Goal: Task Accomplishment & Management: Complete application form

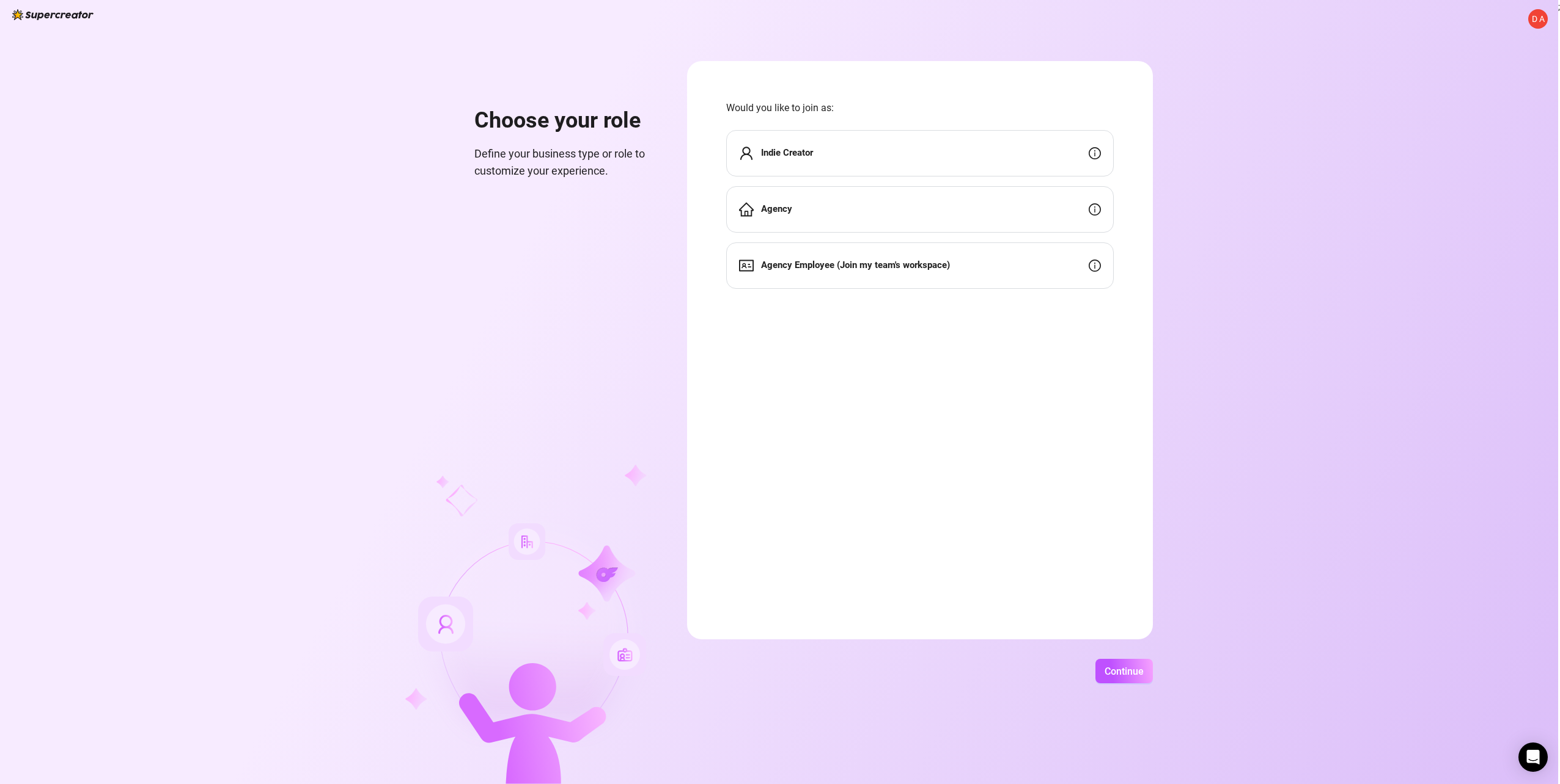
click at [1532, 17] on span "D A" at bounding box center [1538, 19] width 13 height 13
click at [1488, 65] on span "Log out" at bounding box center [1469, 68] width 136 height 13
click at [895, 267] on strong "Agency Employee (Join my team's workspace)" at bounding box center [855, 265] width 189 height 11
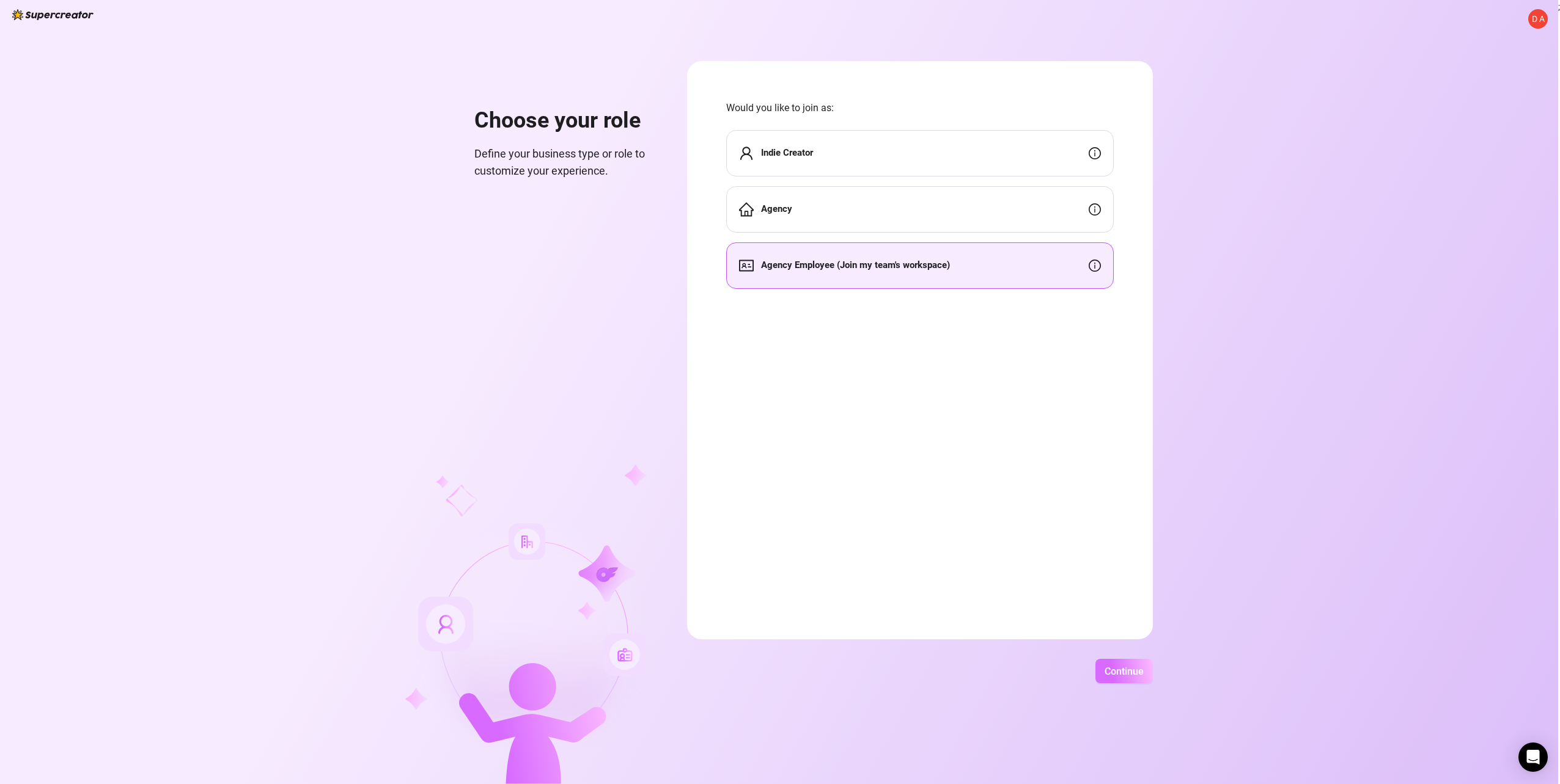
click at [1137, 671] on span "Continue" at bounding box center [1124, 671] width 39 height 11
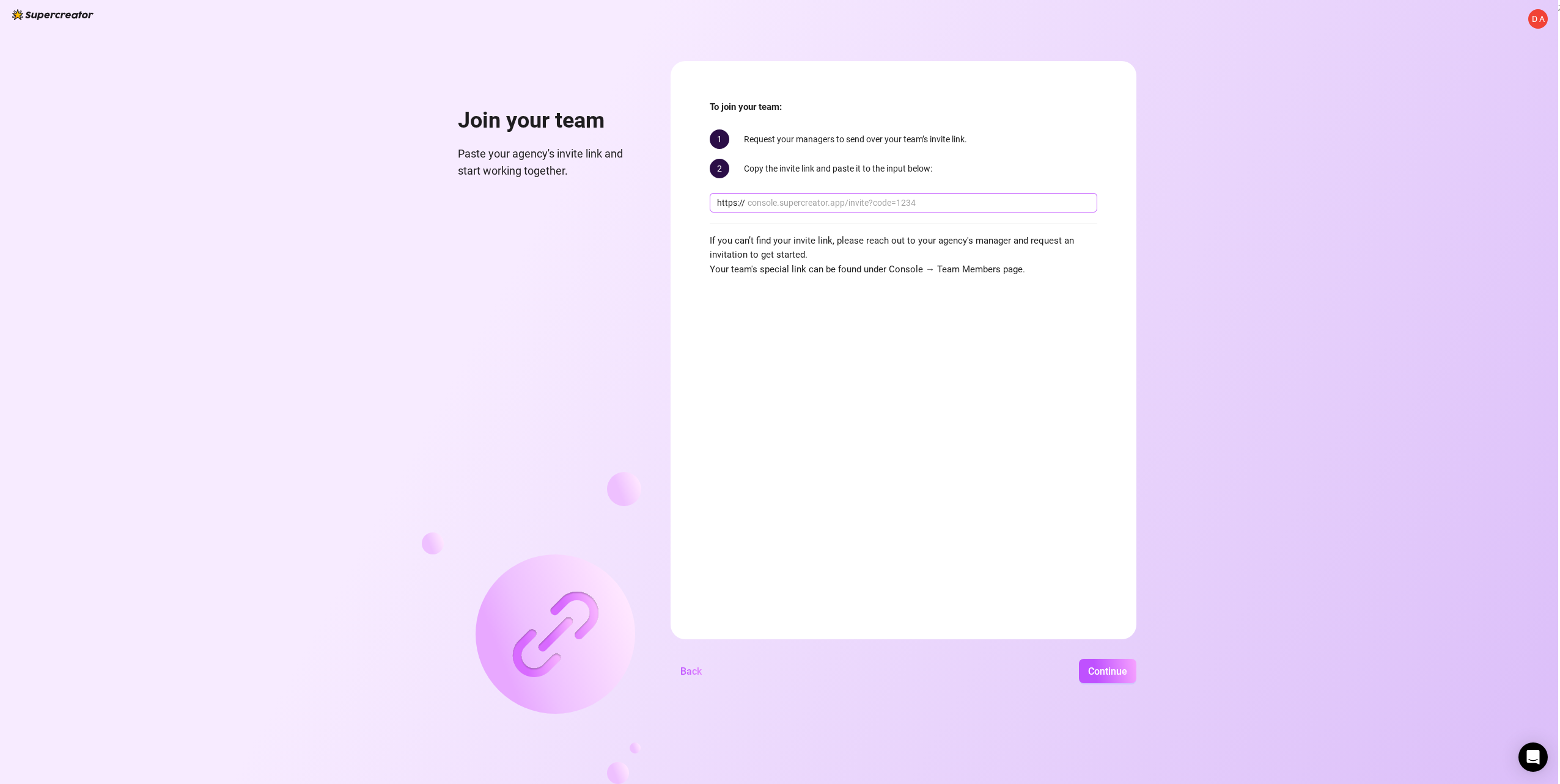
click at [807, 205] on input "text" at bounding box center [919, 203] width 342 height 13
click at [682, 668] on span "Back" at bounding box center [691, 671] width 22 height 11
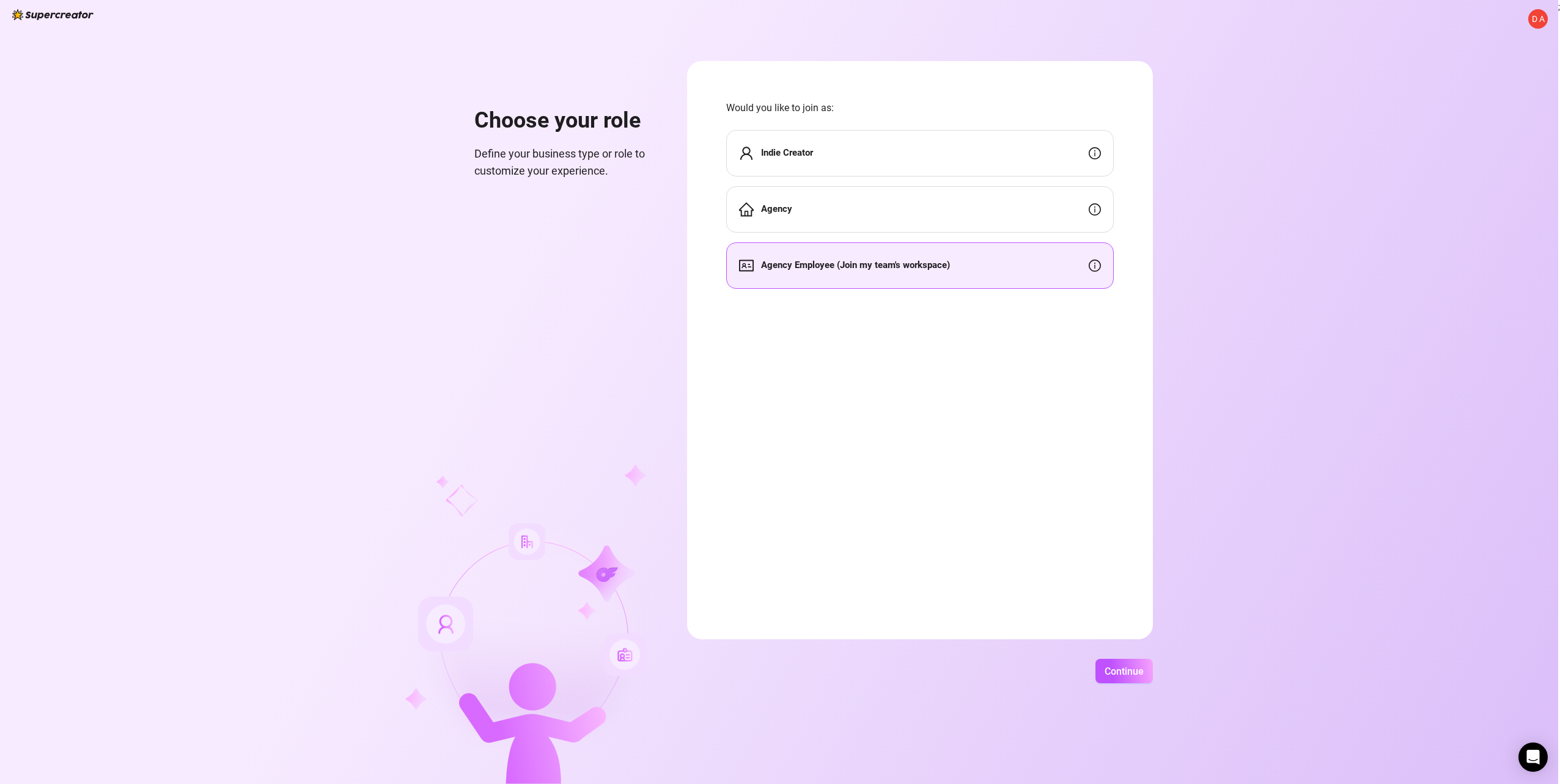
click at [841, 201] on div "Agency" at bounding box center [919, 210] width 387 height 46
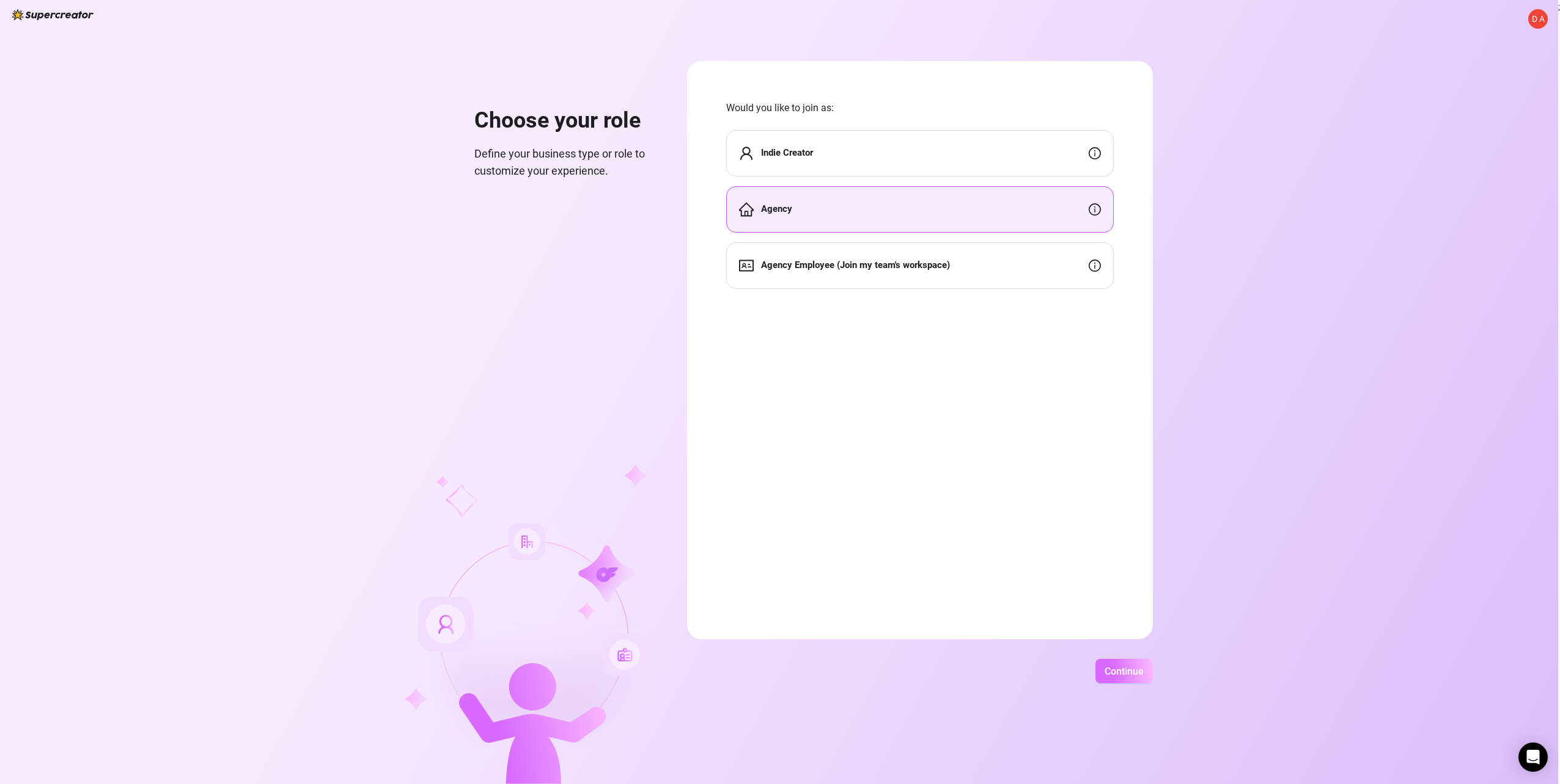
click at [1114, 671] on span "Continue" at bounding box center [1124, 671] width 39 height 11
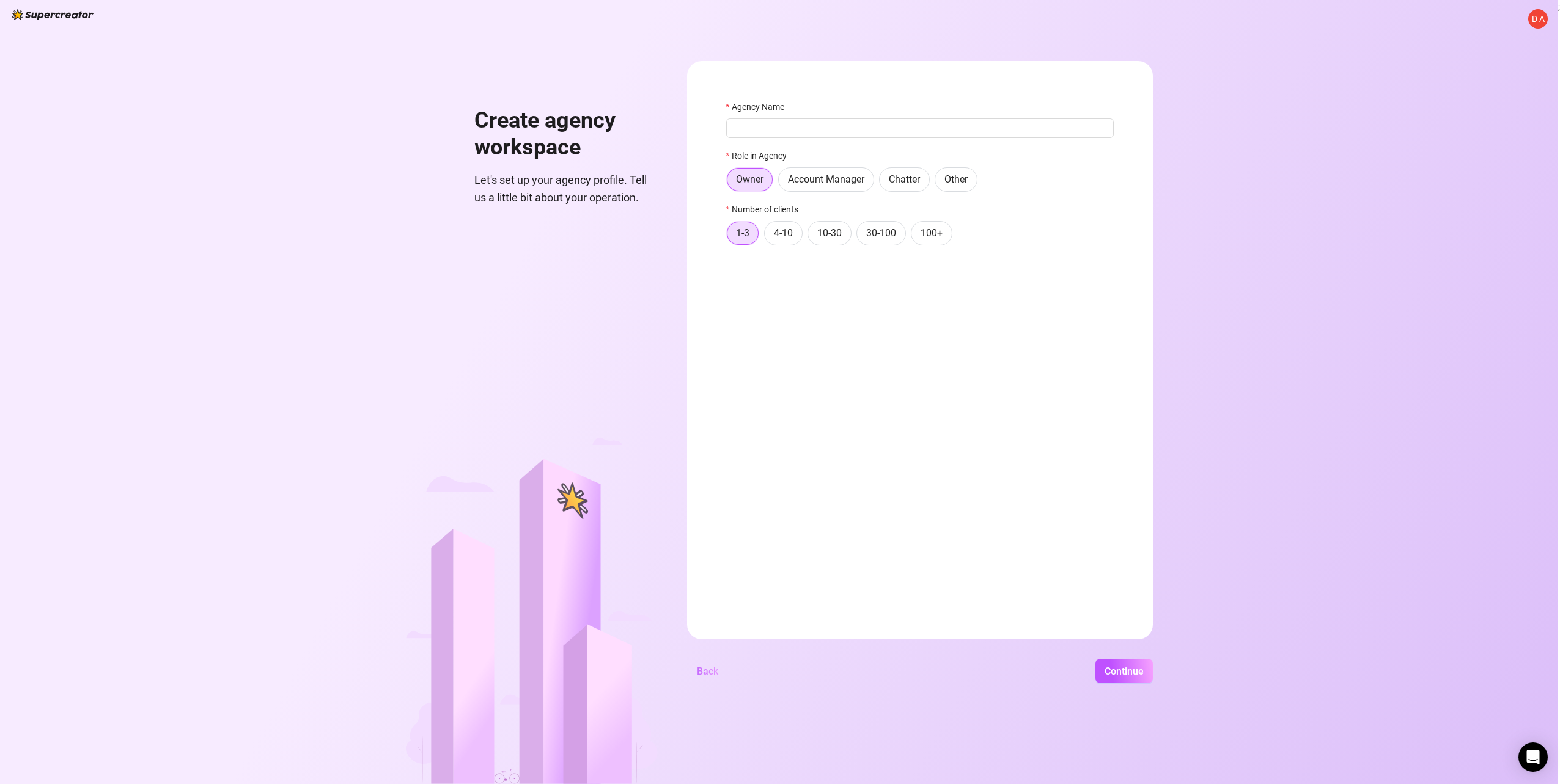
click at [713, 673] on span "Back" at bounding box center [707, 671] width 22 height 11
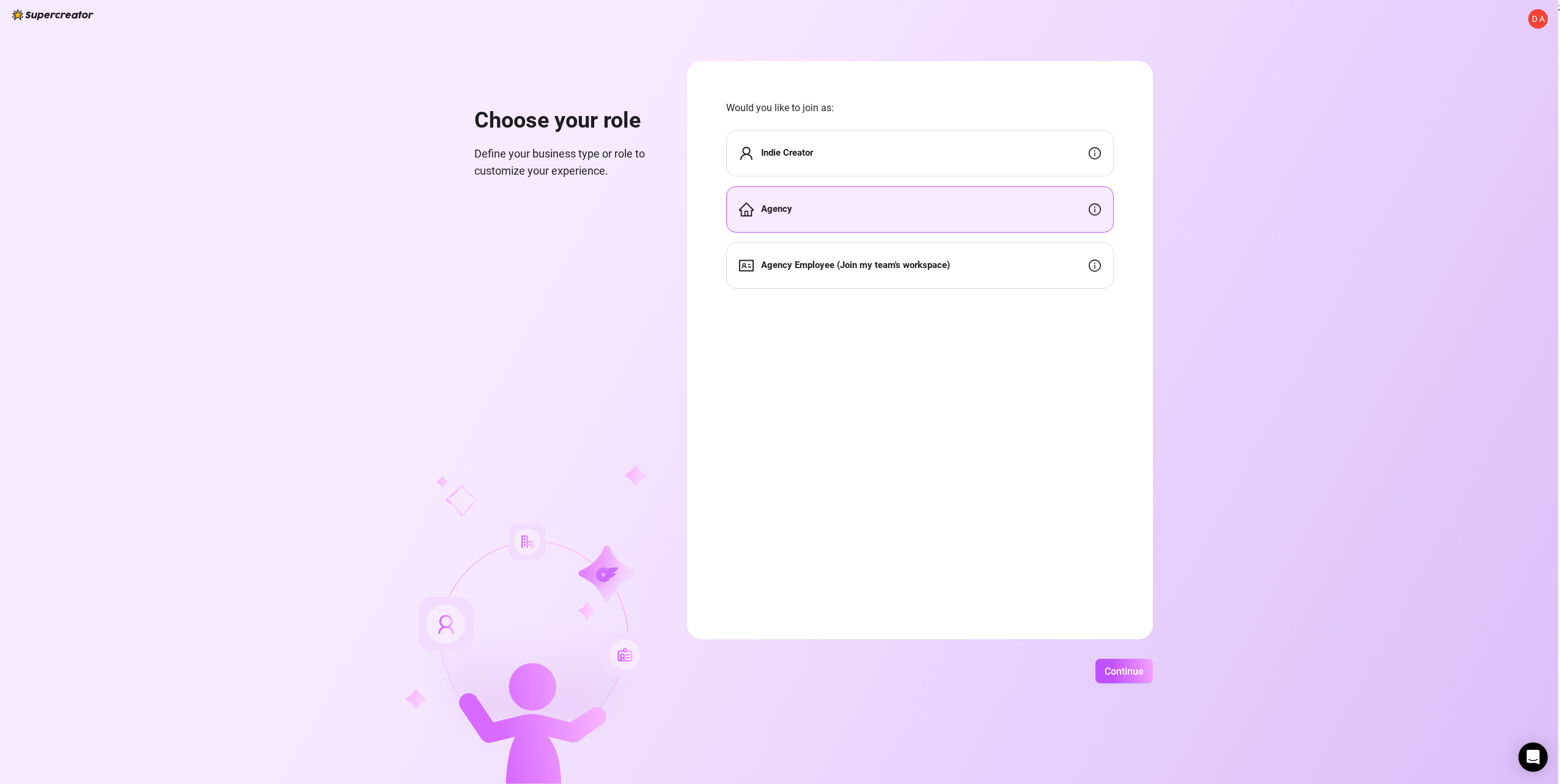
click at [909, 272] on span "Agency Employee (Join my team's workspace)" at bounding box center [855, 266] width 189 height 15
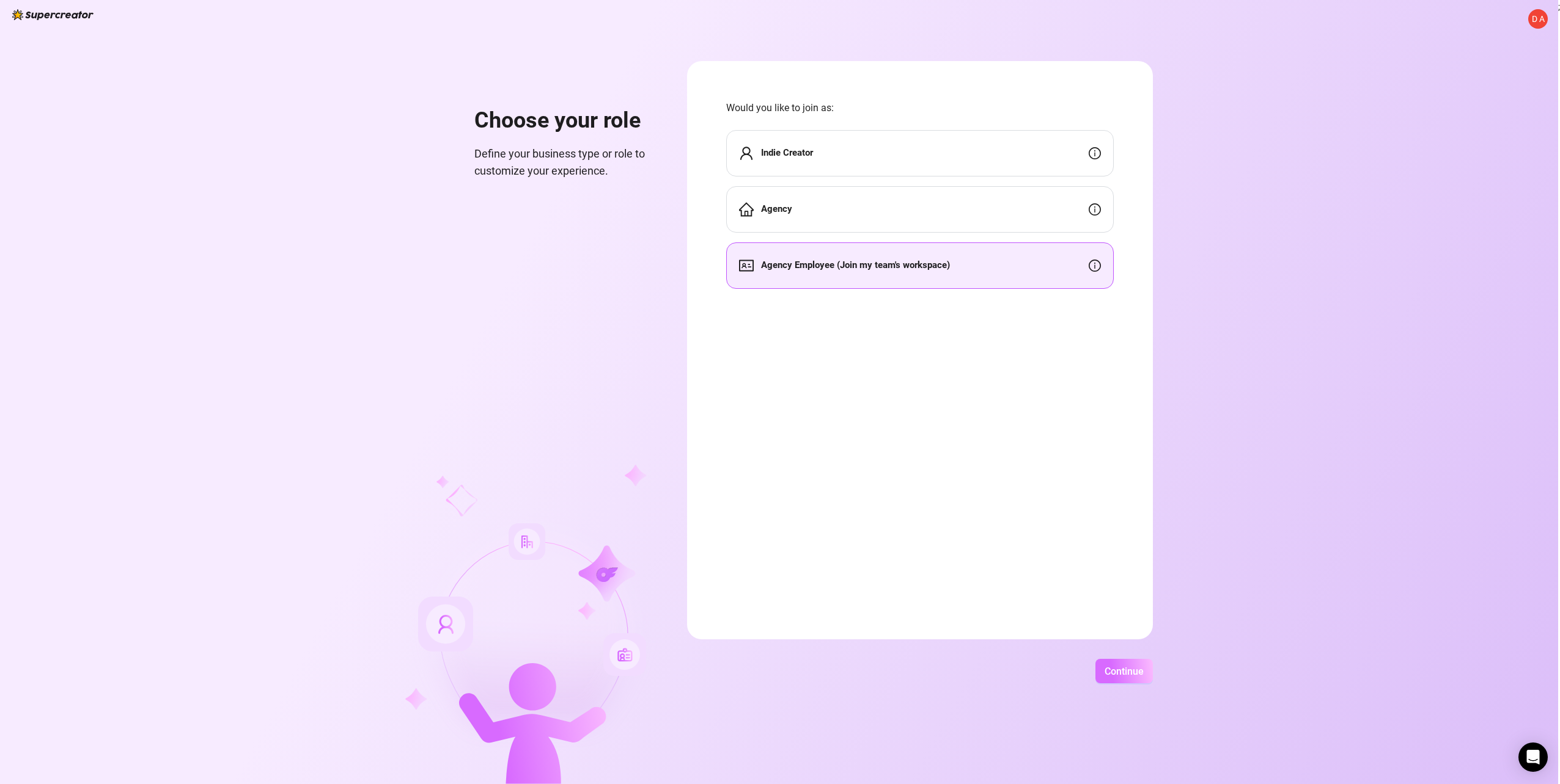
click at [1116, 681] on button "Continue" at bounding box center [1124, 671] width 58 height 25
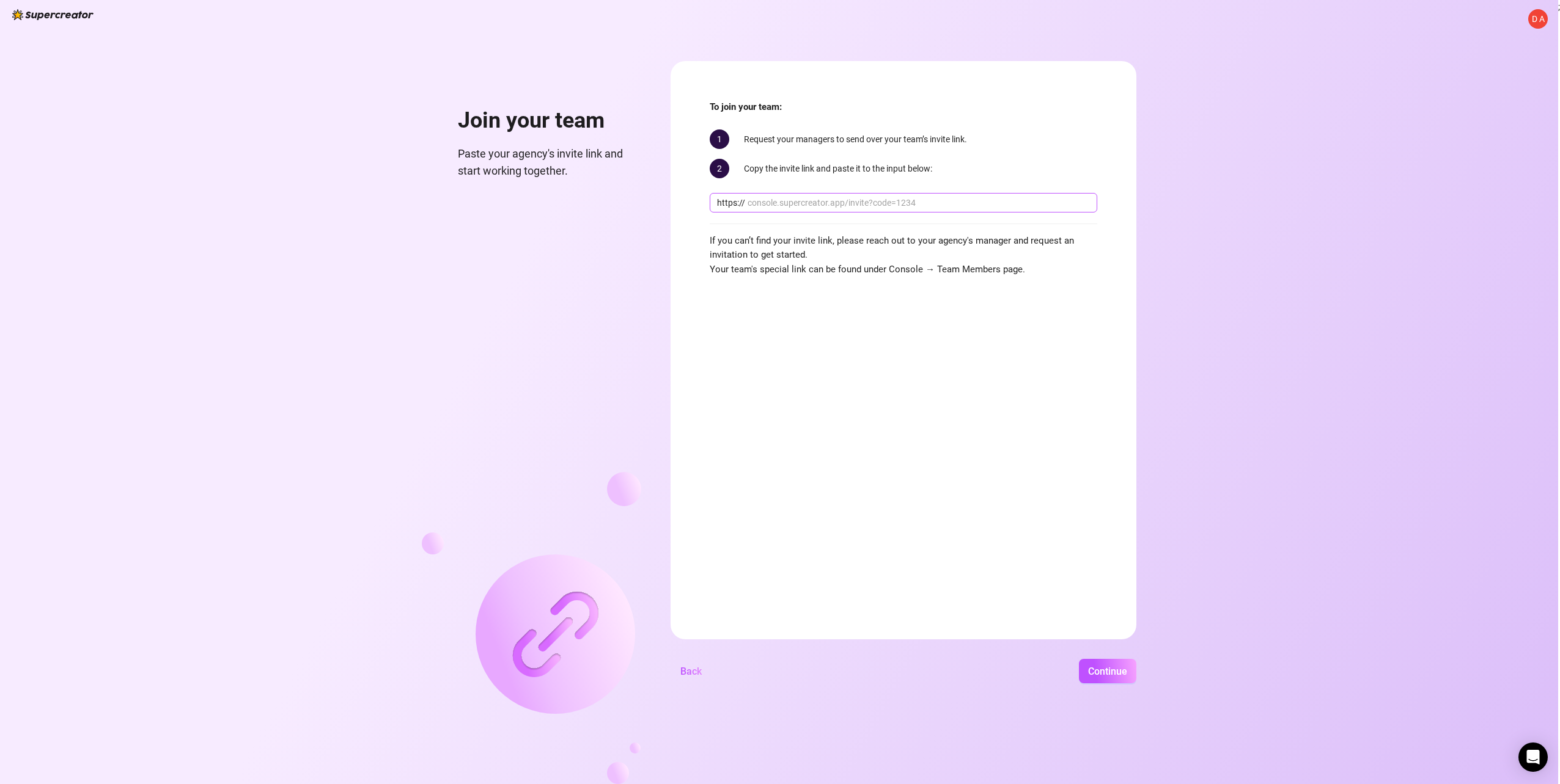
click at [856, 210] on span "https://" at bounding box center [903, 203] width 387 height 19
click at [857, 204] on input "text" at bounding box center [919, 203] width 342 height 13
paste input "console.supercreator.app/invite?code=WqMwg6v3n1cOq0ZCwUzmmFVv36R2&workspace=Foz…"
type input "console.supercreator.app/invite?code=WqMwg6v3n1cOq0ZCwUzmmFVv36R2&workspace=Foz…"
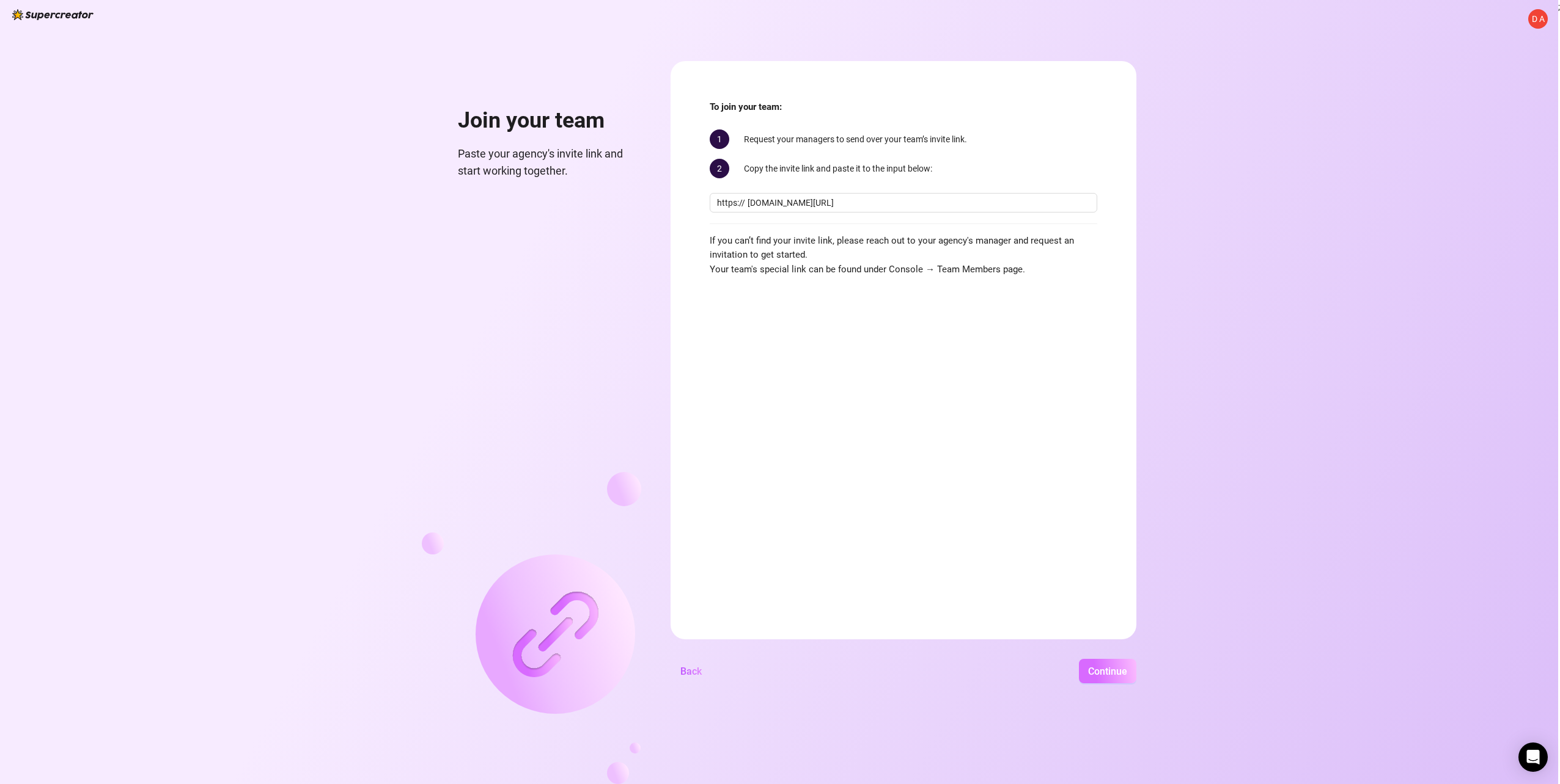
click at [1116, 668] on span "Continue" at bounding box center [1107, 671] width 39 height 11
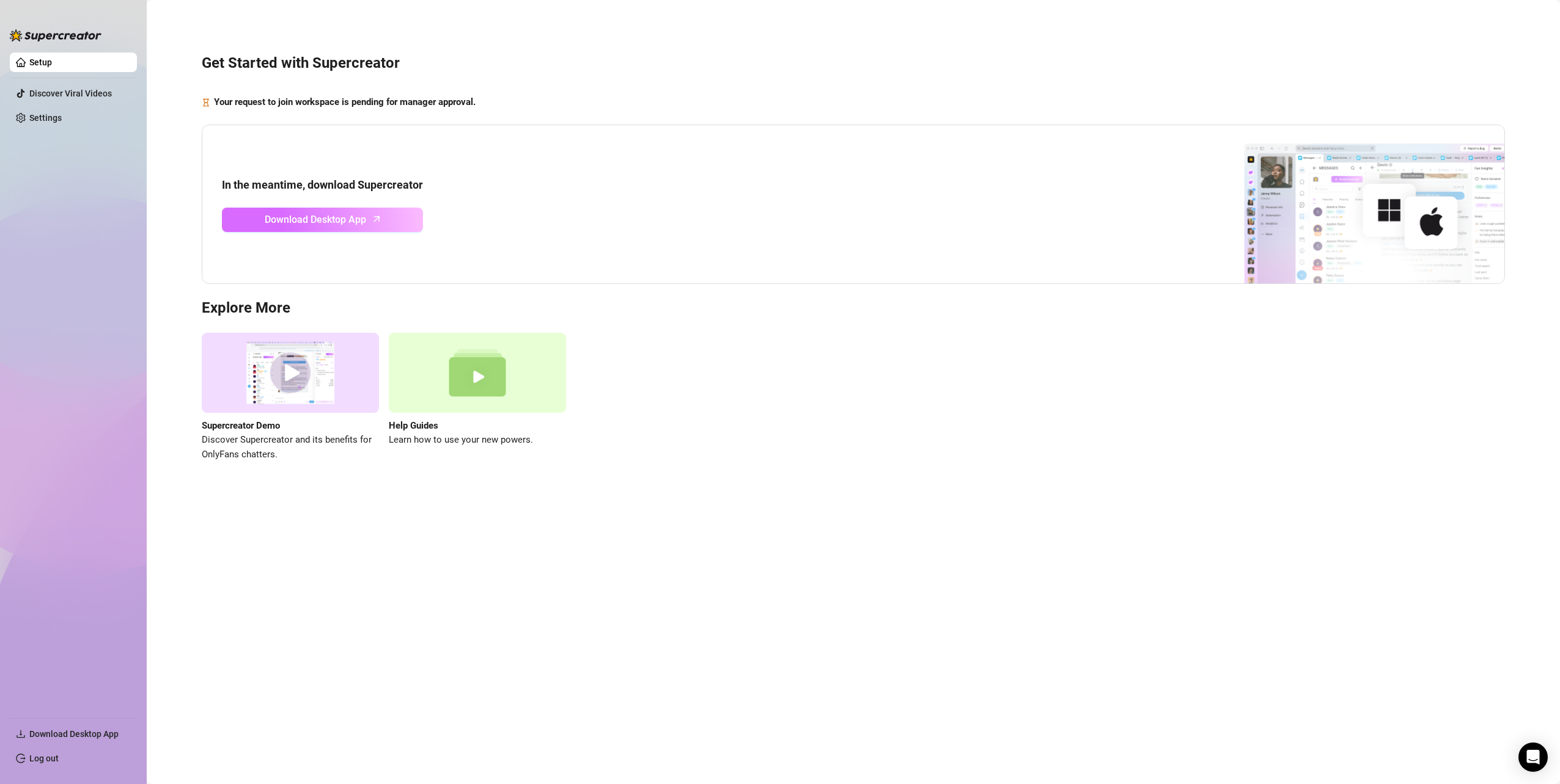
click at [350, 214] on span "Download Desktop App" at bounding box center [315, 219] width 101 height 15
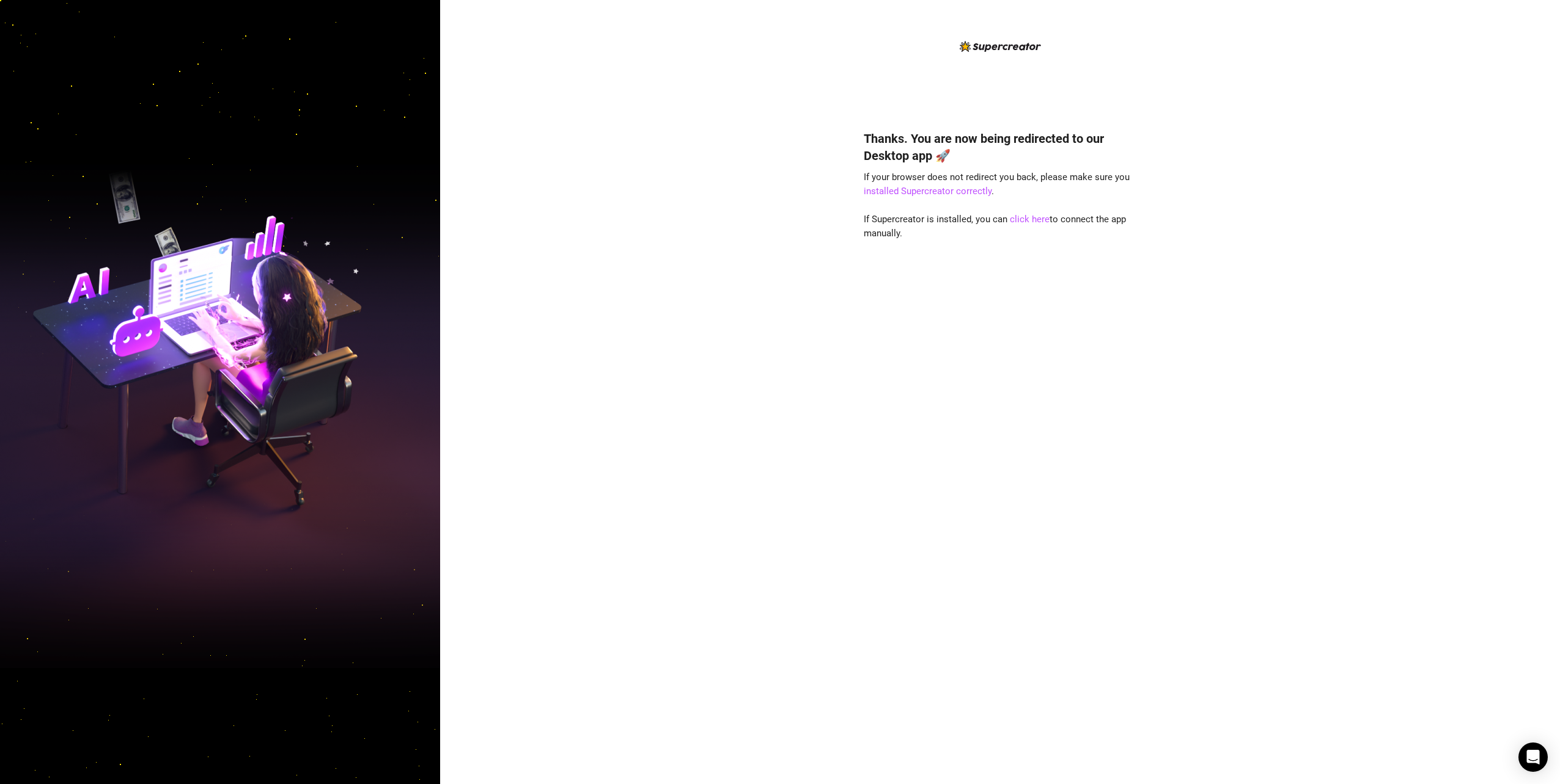
click at [1185, 567] on div "Thanks. You are now being redirected to our Desktop app 🚀 If your browser does …" at bounding box center [1000, 392] width 1119 height 784
